Goal: Obtain resource: Download file/media

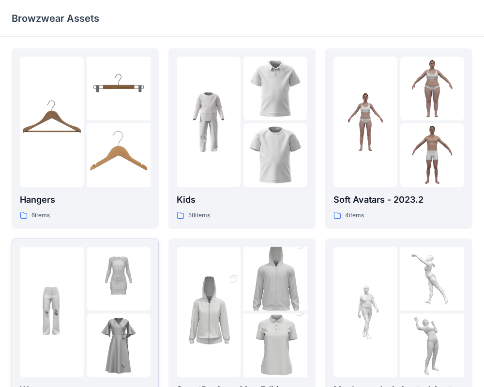
click at [109, 286] on img at bounding box center [119, 279] width 64 height 64
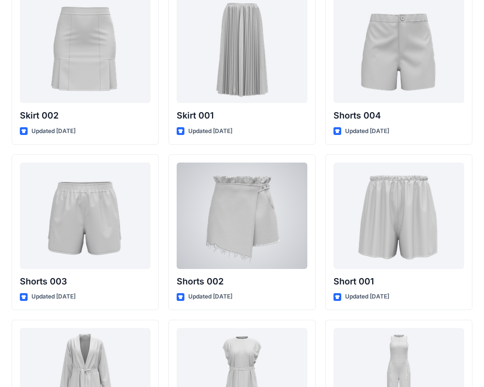
scroll to position [5215, 0]
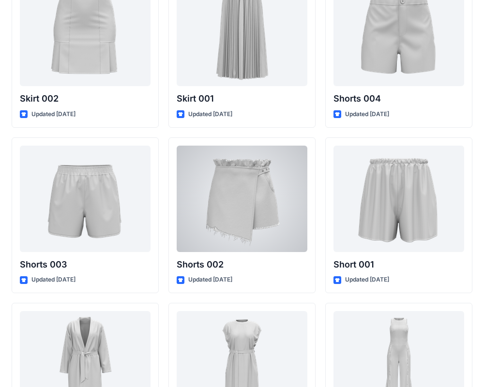
click at [187, 139] on div "Shorts 002 Updated [DATE]" at bounding box center [241, 215] width 147 height 156
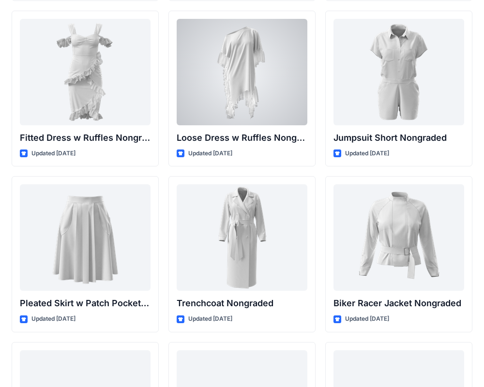
scroll to position [9651, 0]
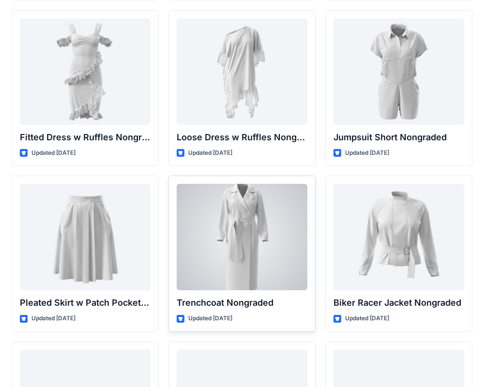
click at [249, 234] on div at bounding box center [242, 237] width 131 height 106
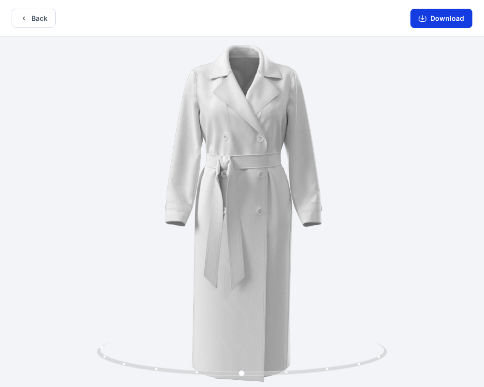
click at [444, 25] on button "Download" at bounding box center [441, 18] width 62 height 19
click at [422, 17] on icon "button" at bounding box center [423, 19] width 8 height 8
click at [34, 16] on button "Back" at bounding box center [34, 18] width 44 height 19
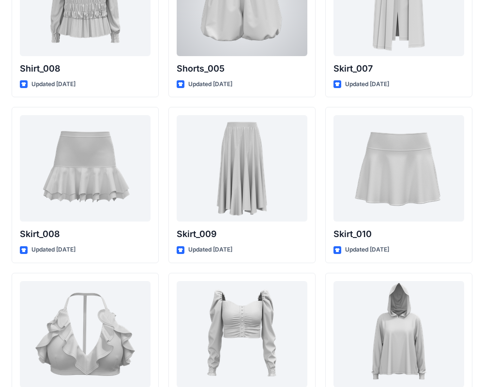
scroll to position [3096, 0]
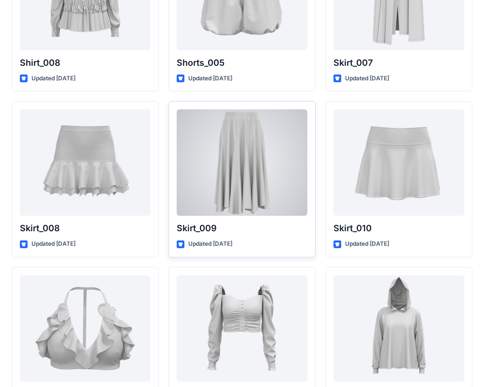
click at [247, 138] on div at bounding box center [242, 162] width 131 height 106
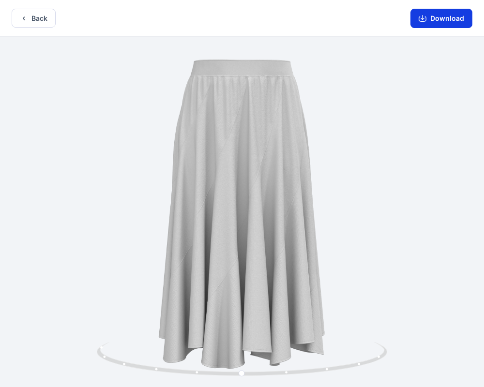
click at [455, 18] on button "Download" at bounding box center [441, 18] width 62 height 19
click at [31, 23] on button "Back" at bounding box center [34, 18] width 44 height 19
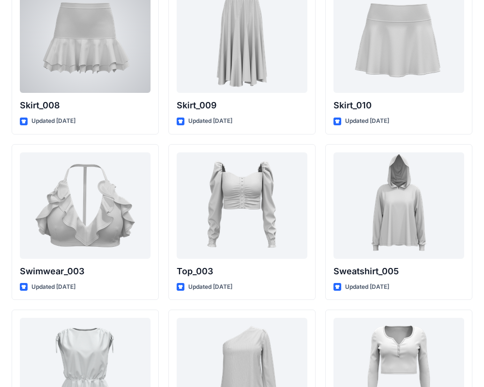
scroll to position [3215, 0]
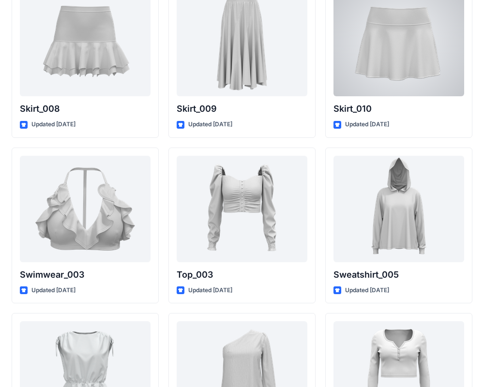
click at [361, 69] on div at bounding box center [398, 43] width 131 height 106
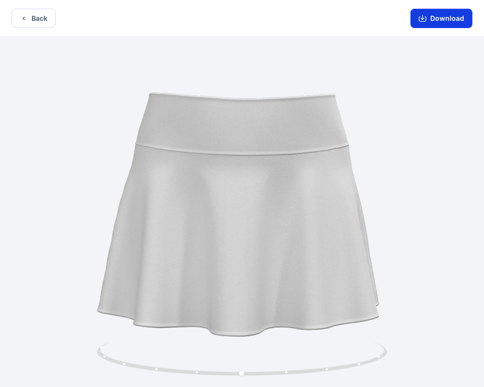
click at [436, 23] on button "Download" at bounding box center [441, 18] width 62 height 19
click at [26, 20] on icon "button" at bounding box center [24, 19] width 8 height 8
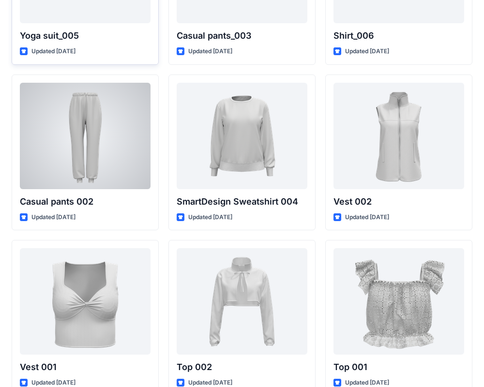
scroll to position [4119, 0]
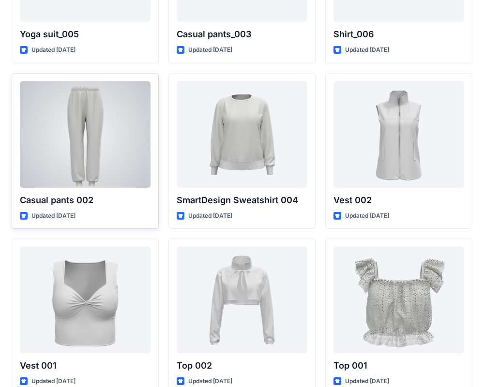
click at [117, 157] on div at bounding box center [85, 134] width 131 height 106
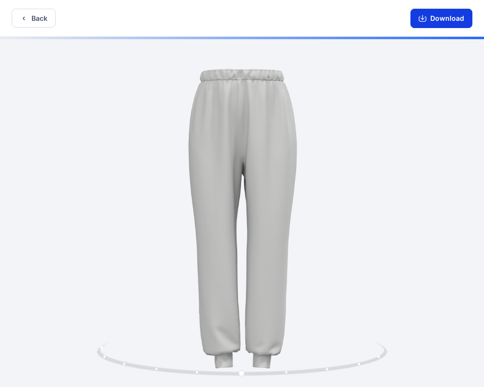
drag, startPoint x: 435, startPoint y: 16, endPoint x: 419, endPoint y: 15, distance: 16.1
click at [435, 16] on button "Download" at bounding box center [441, 18] width 62 height 19
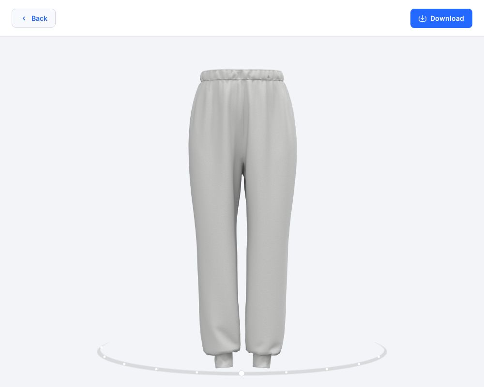
click at [44, 21] on button "Back" at bounding box center [34, 18] width 44 height 19
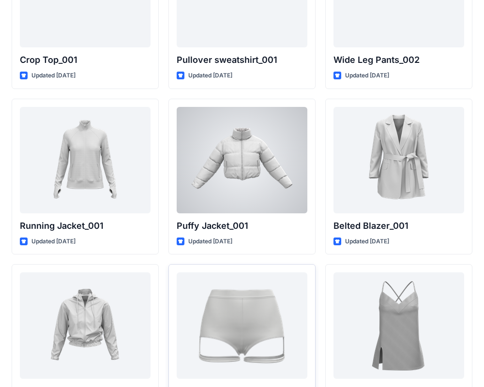
scroll to position [11368, 0]
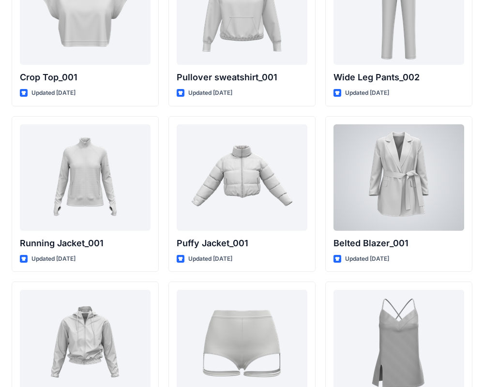
click at [381, 174] on div at bounding box center [398, 177] width 131 height 106
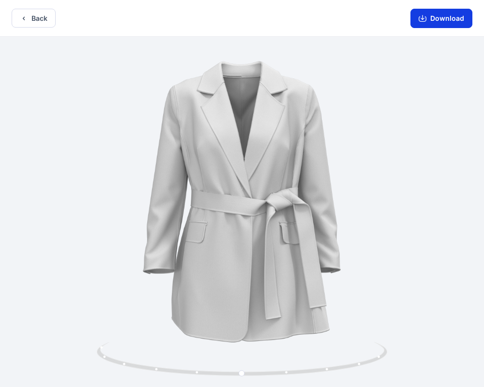
click at [444, 19] on button "Download" at bounding box center [441, 18] width 62 height 19
click at [38, 15] on button "Back" at bounding box center [34, 18] width 44 height 19
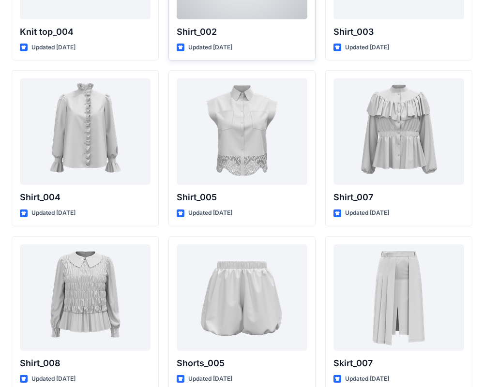
scroll to position [2868, 0]
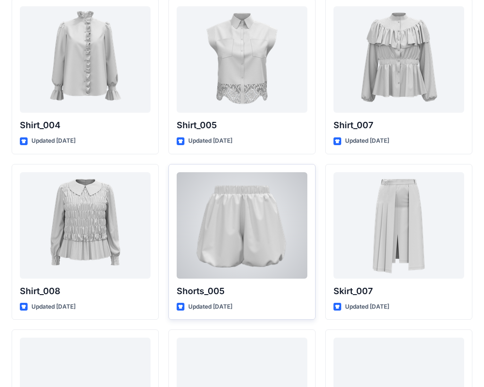
click at [256, 207] on div at bounding box center [242, 225] width 131 height 106
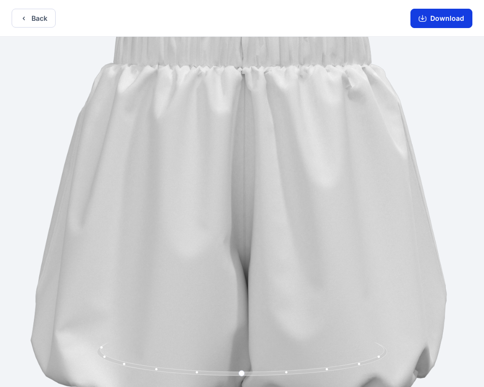
click at [434, 22] on button "Download" at bounding box center [441, 18] width 62 height 19
